Goal: Navigation & Orientation: Find specific page/section

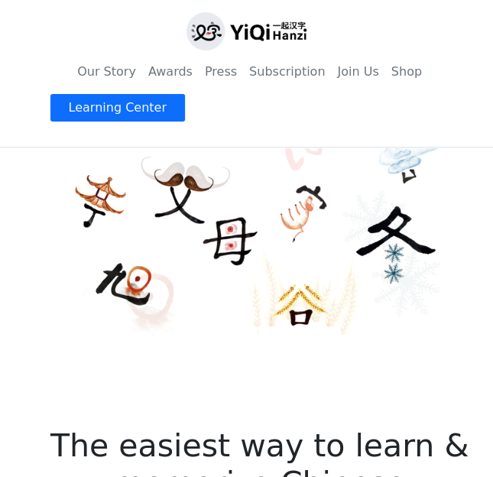
click at [289, 39] on img at bounding box center [246, 31] width 119 height 38
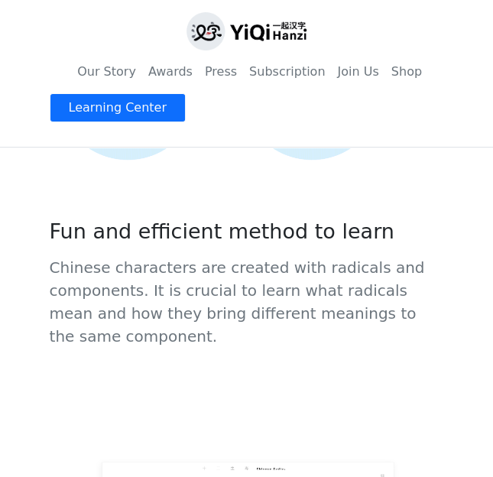
scroll to position [3366, 0]
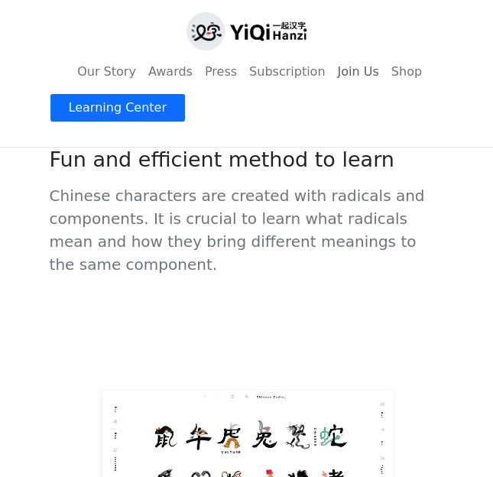
click at [339, 76] on link "Join Us" at bounding box center [358, 72] width 54 height 31
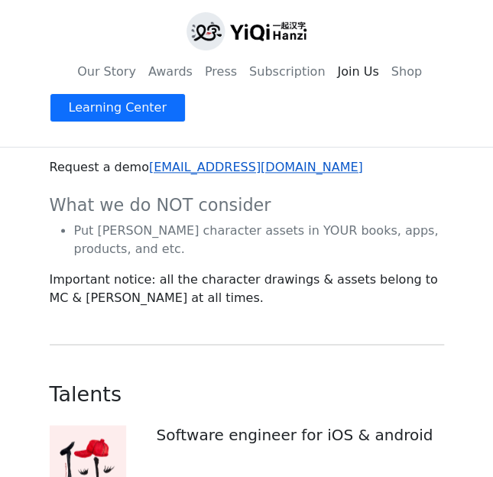
scroll to position [398, 0]
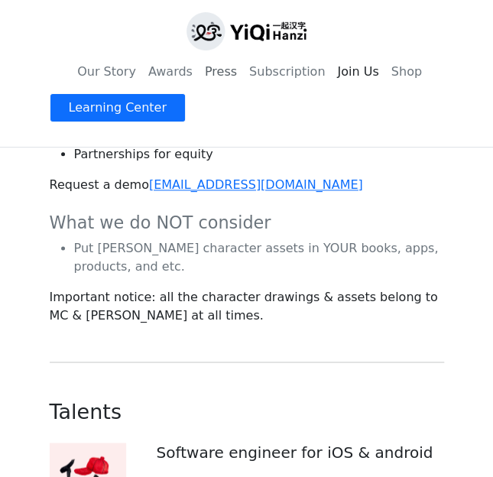
click at [220, 73] on link "Press" at bounding box center [221, 72] width 44 height 31
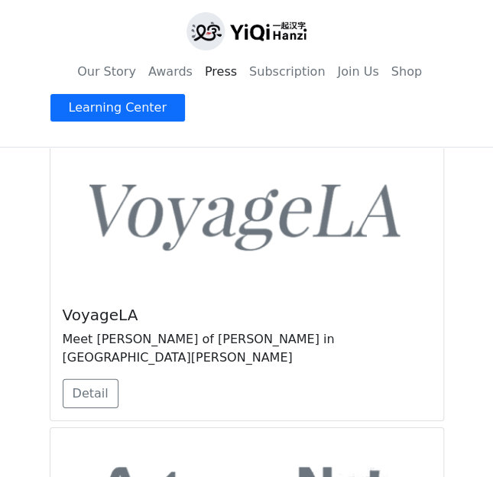
scroll to position [918, 0]
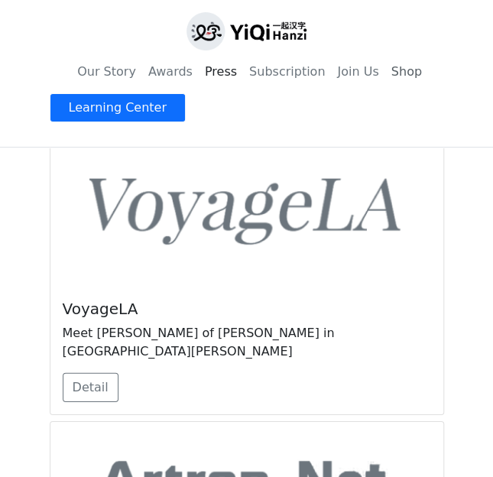
click at [387, 68] on link "Shop" at bounding box center [407, 72] width 43 height 31
